Goal: Information Seeking & Learning: Check status

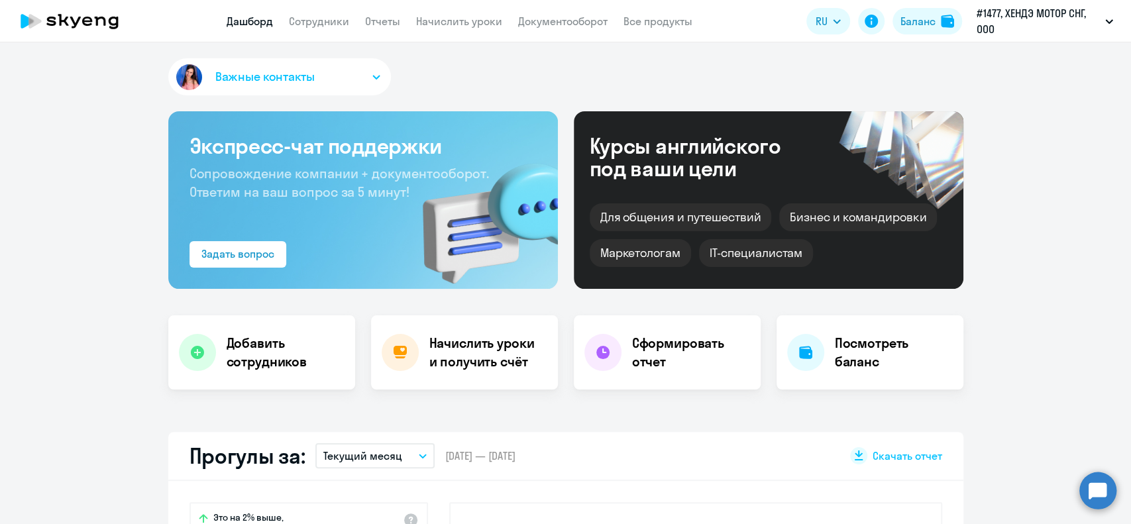
click at [322, 17] on link "Сотрудники" at bounding box center [319, 21] width 60 height 13
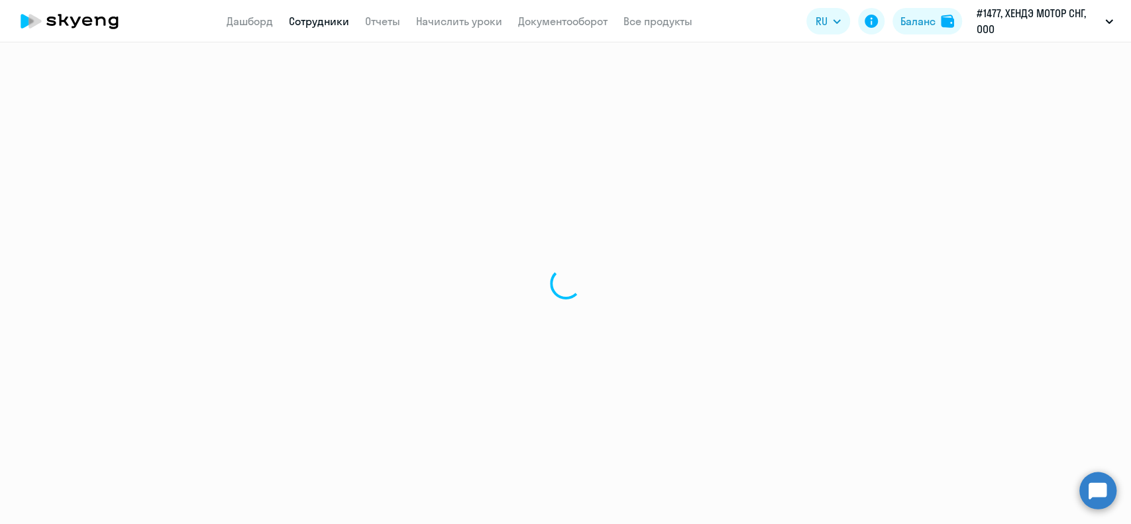
select select "30"
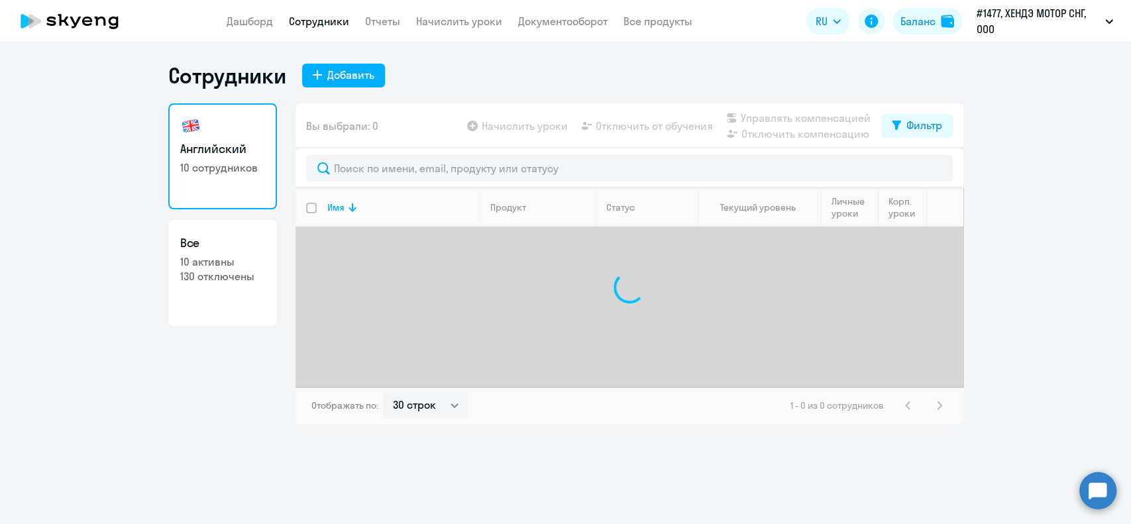
click at [236, 282] on p "130 отключены" at bounding box center [222, 276] width 85 height 15
select select "30"
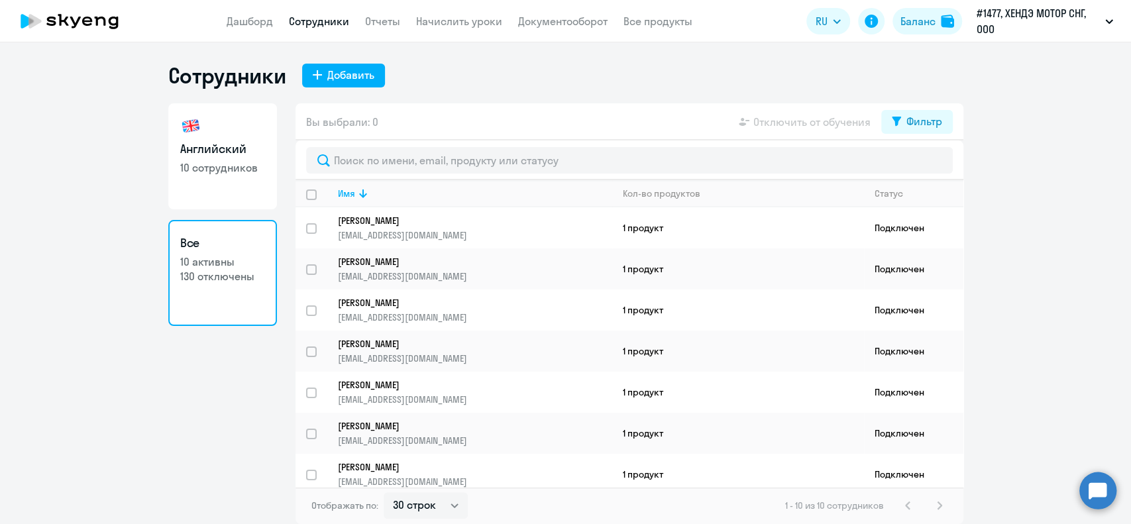
click at [854, 121] on app-table-action-button "Отключить от обучения" at bounding box center [803, 122] width 135 height 16
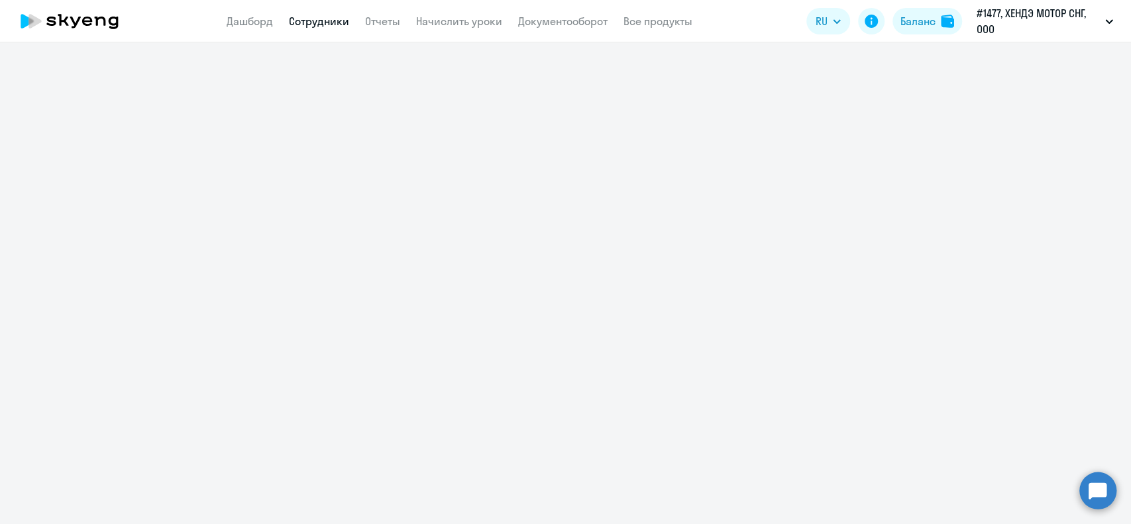
click at [324, 24] on link "Сотрудники" at bounding box center [319, 21] width 60 height 13
select select "30"
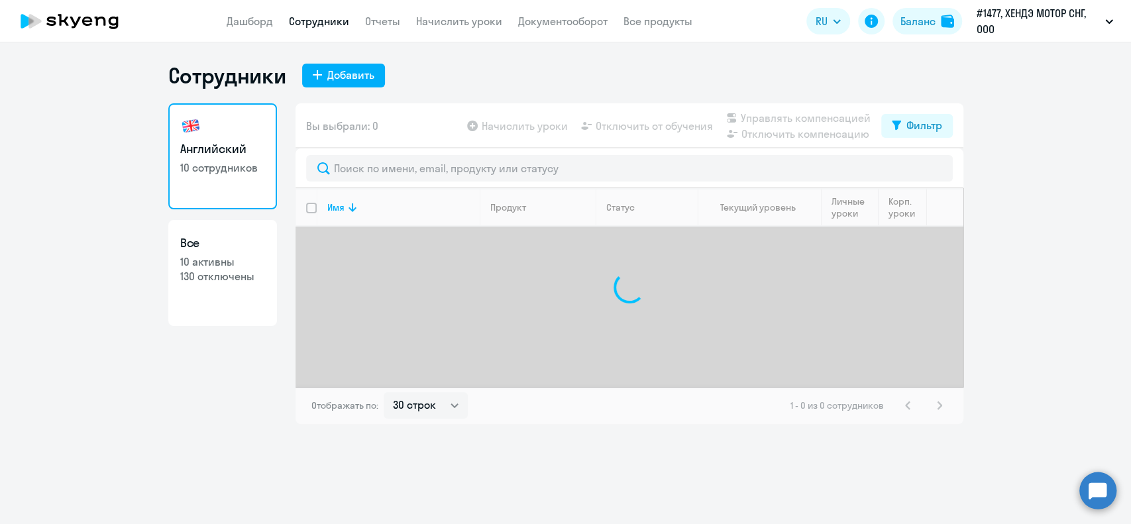
click at [237, 260] on p "10 активны" at bounding box center [222, 262] width 85 height 15
select select "30"
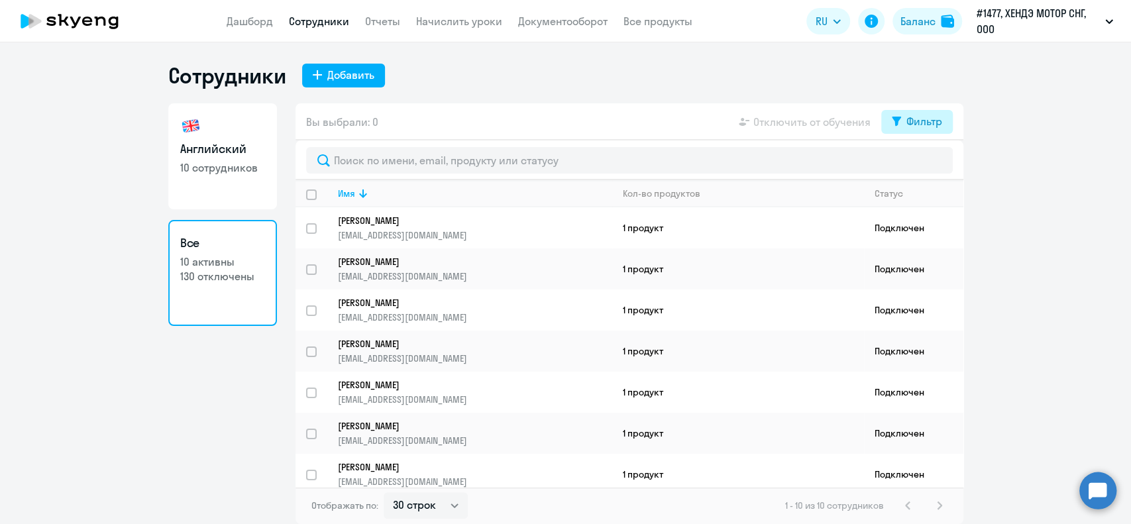
click at [913, 129] on button "Фильтр" at bounding box center [918, 122] width 72 height 24
drag, startPoint x: 931, startPoint y: 165, endPoint x: 834, endPoint y: 170, distance: 96.9
click at [932, 164] on span at bounding box center [930, 164] width 23 height 13
click at [919, 164] on input "checkbox" at bounding box center [919, 164] width 1 height 1
checkbox input "true"
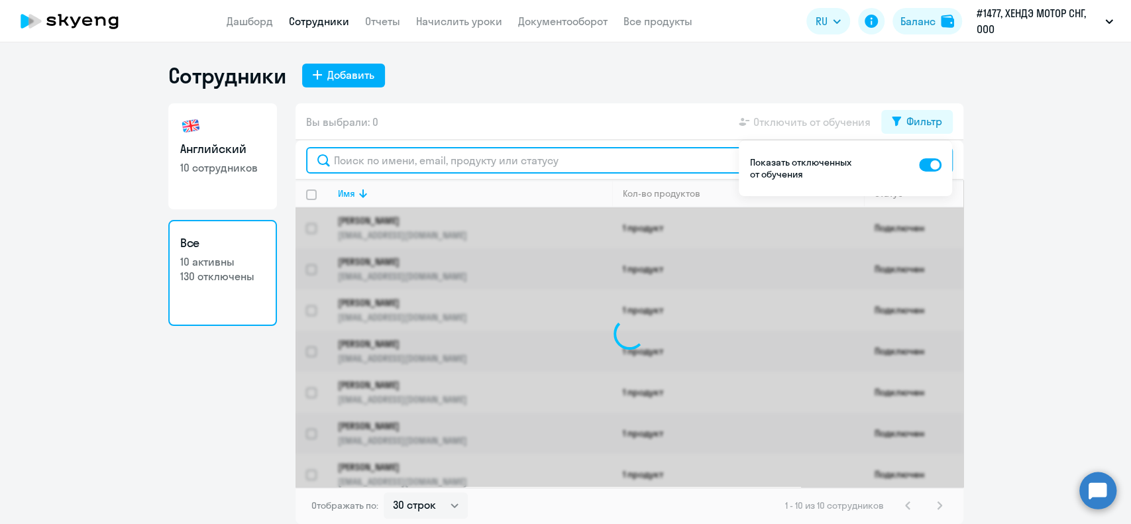
click at [418, 154] on input "text" at bounding box center [629, 160] width 647 height 27
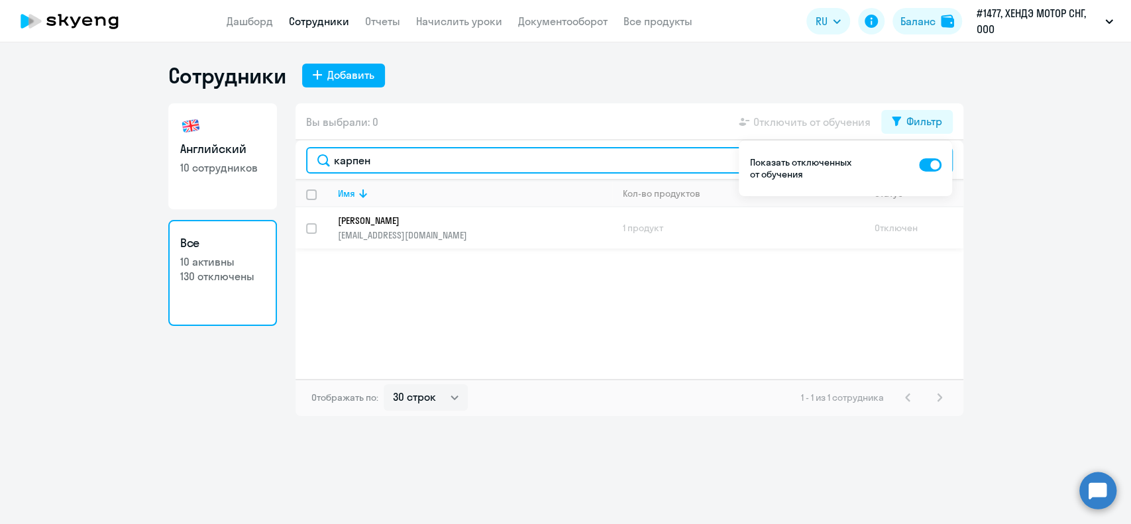
type input "карпен"
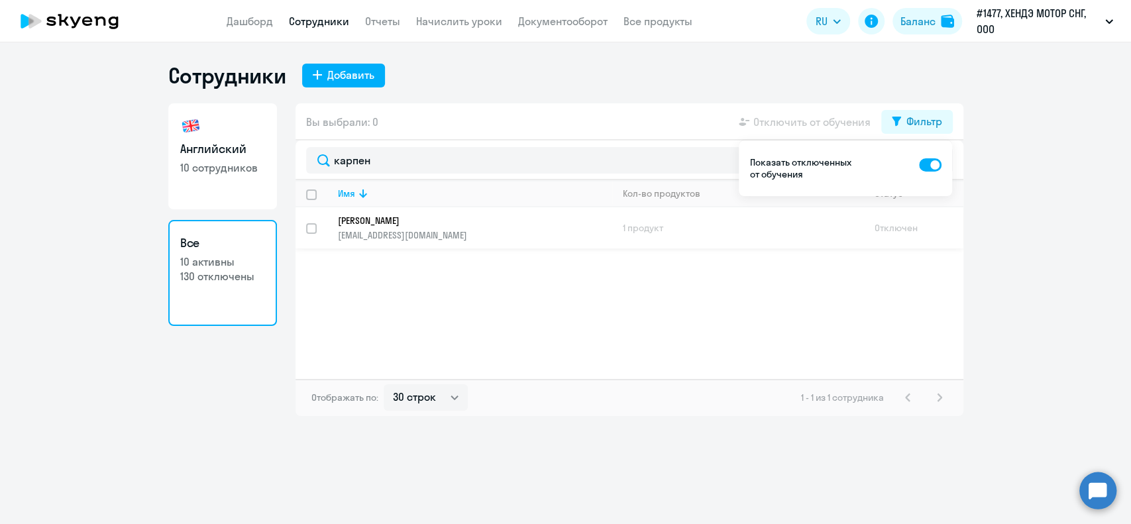
click at [426, 224] on p "[PERSON_NAME]" at bounding box center [466, 221] width 256 height 12
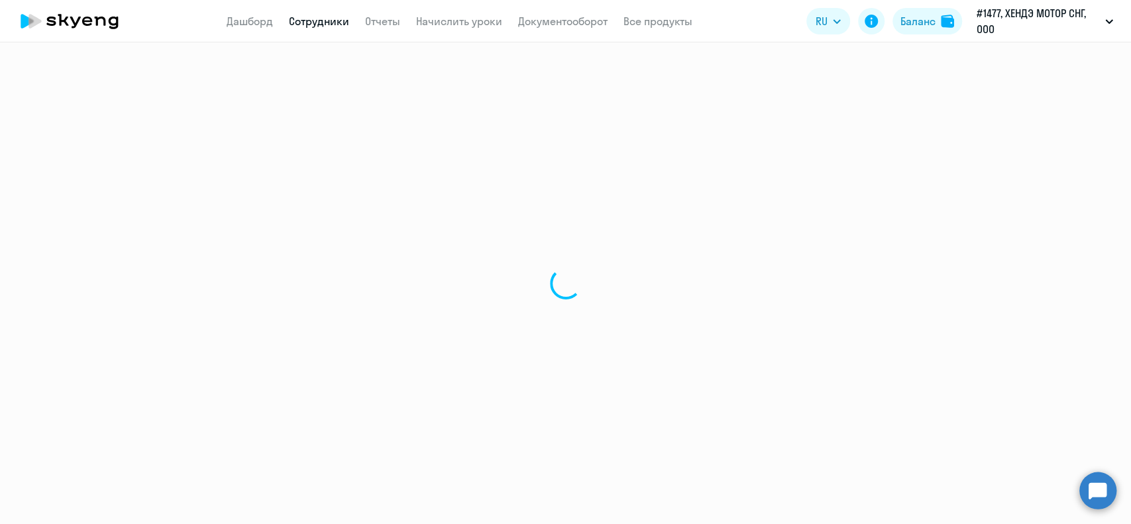
select select "english"
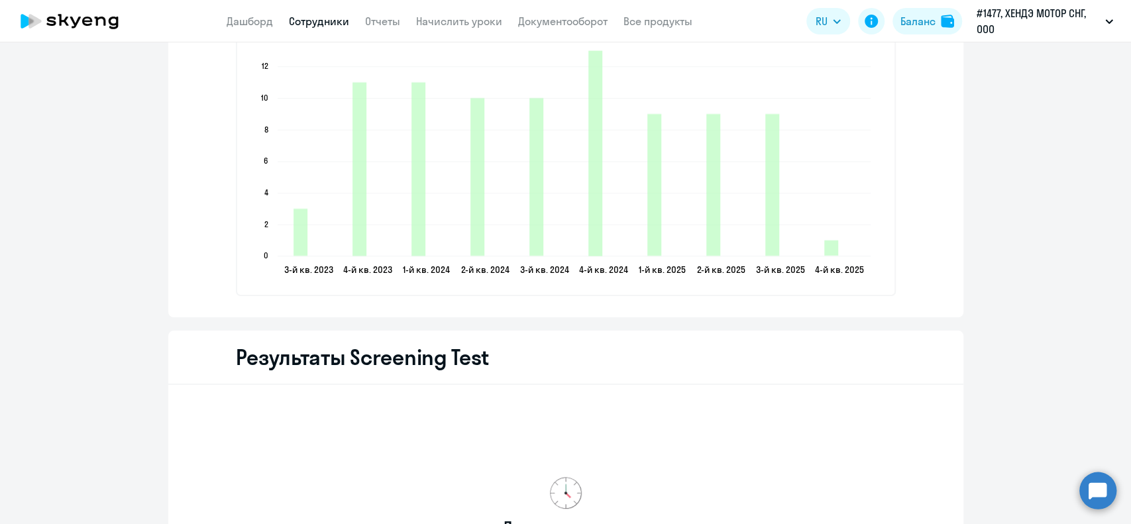
scroll to position [1591, 0]
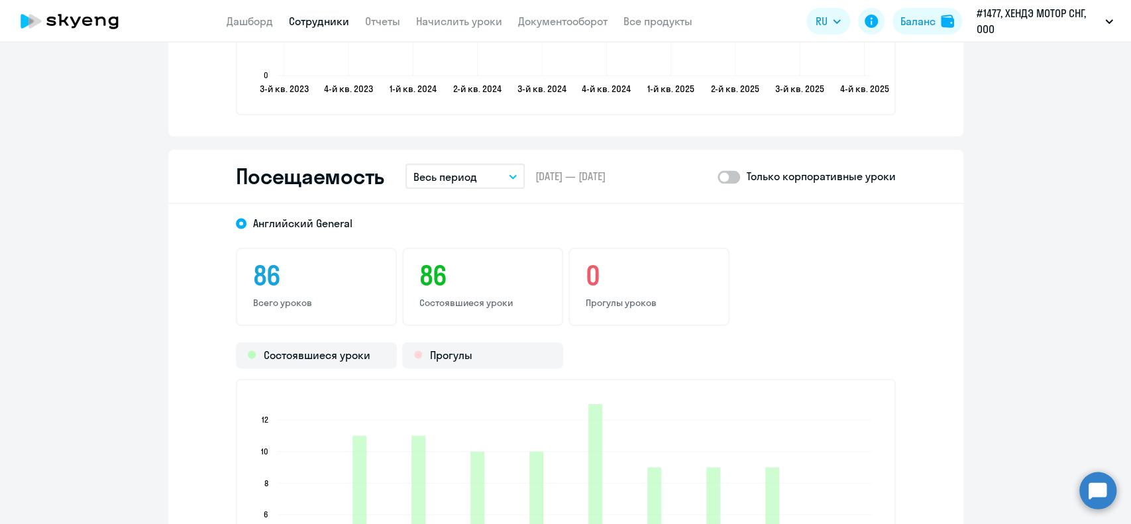
click at [479, 178] on button "Весь период" at bounding box center [465, 176] width 119 height 25
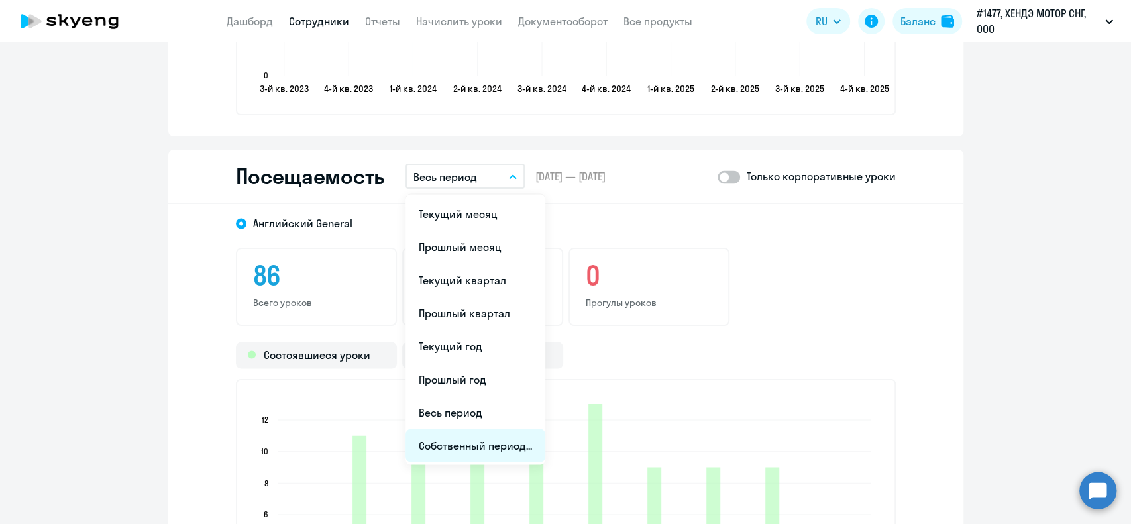
click at [449, 447] on li "Собственный период..." at bounding box center [476, 445] width 140 height 33
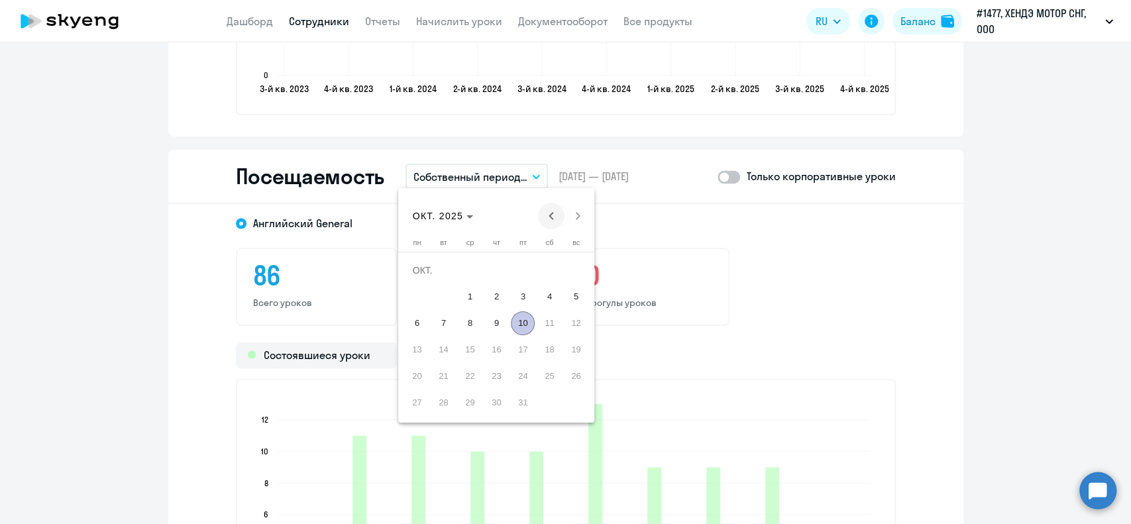
click at [546, 214] on span "Previous month" at bounding box center [551, 216] width 27 height 27
click at [408, 300] on span "1" at bounding box center [417, 297] width 24 height 24
click at [569, 215] on span "Next month" at bounding box center [578, 216] width 27 height 27
click at [529, 322] on span "10" at bounding box center [523, 324] width 24 height 24
